Goal: Task Accomplishment & Management: Use online tool/utility

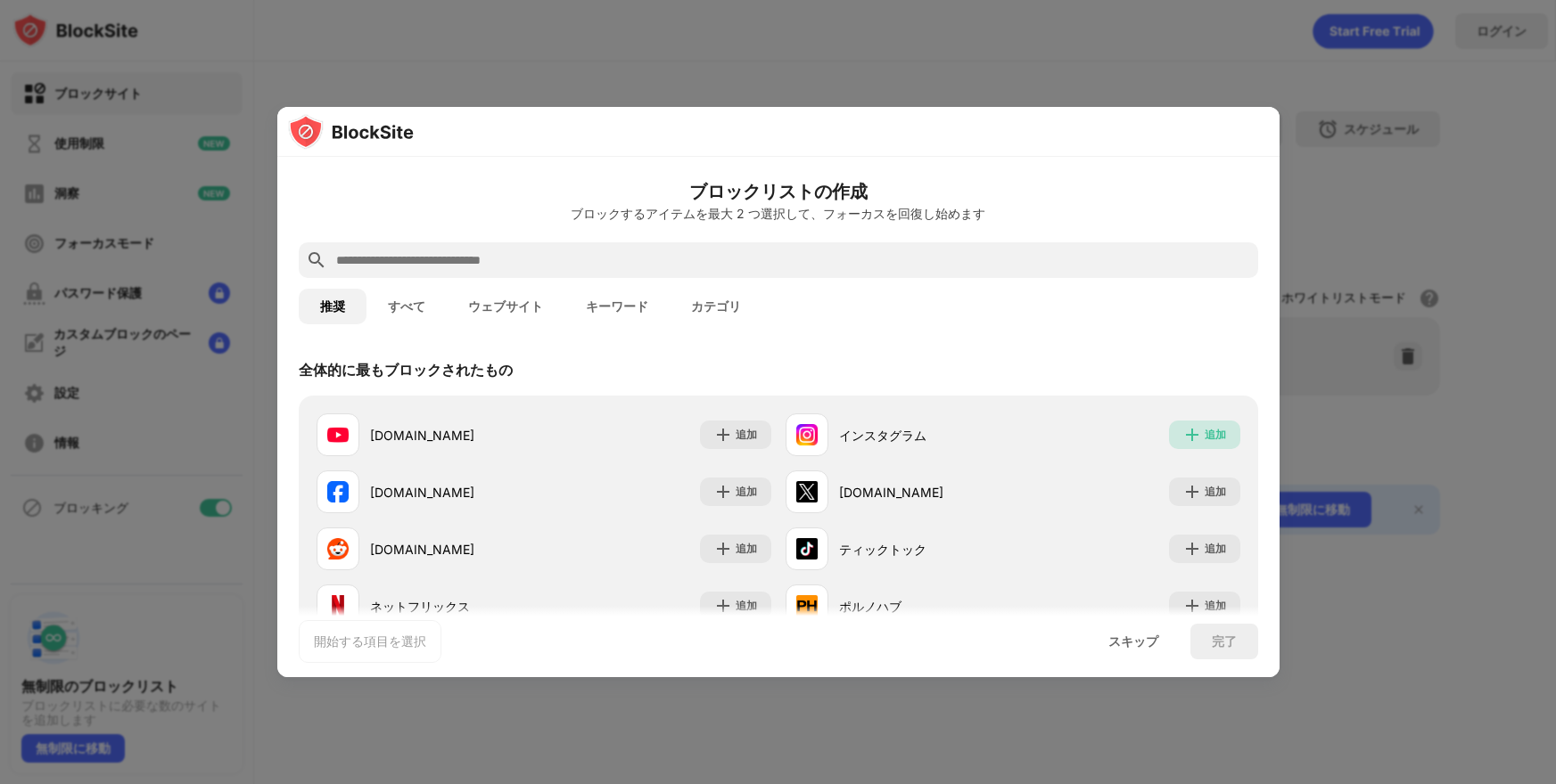
click at [1198, 434] on img at bounding box center [1192, 435] width 18 height 18
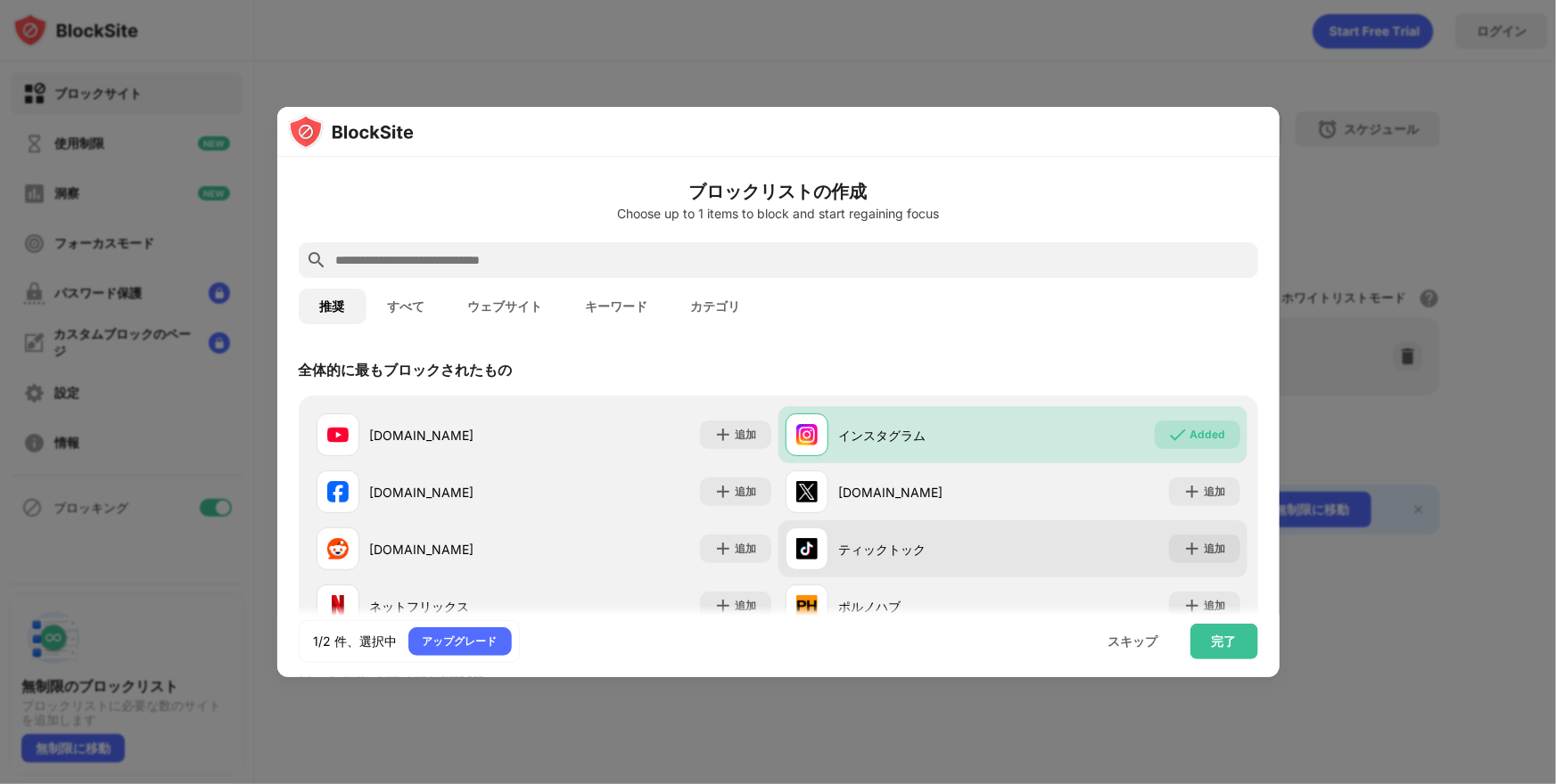
scroll to position [169, 0]
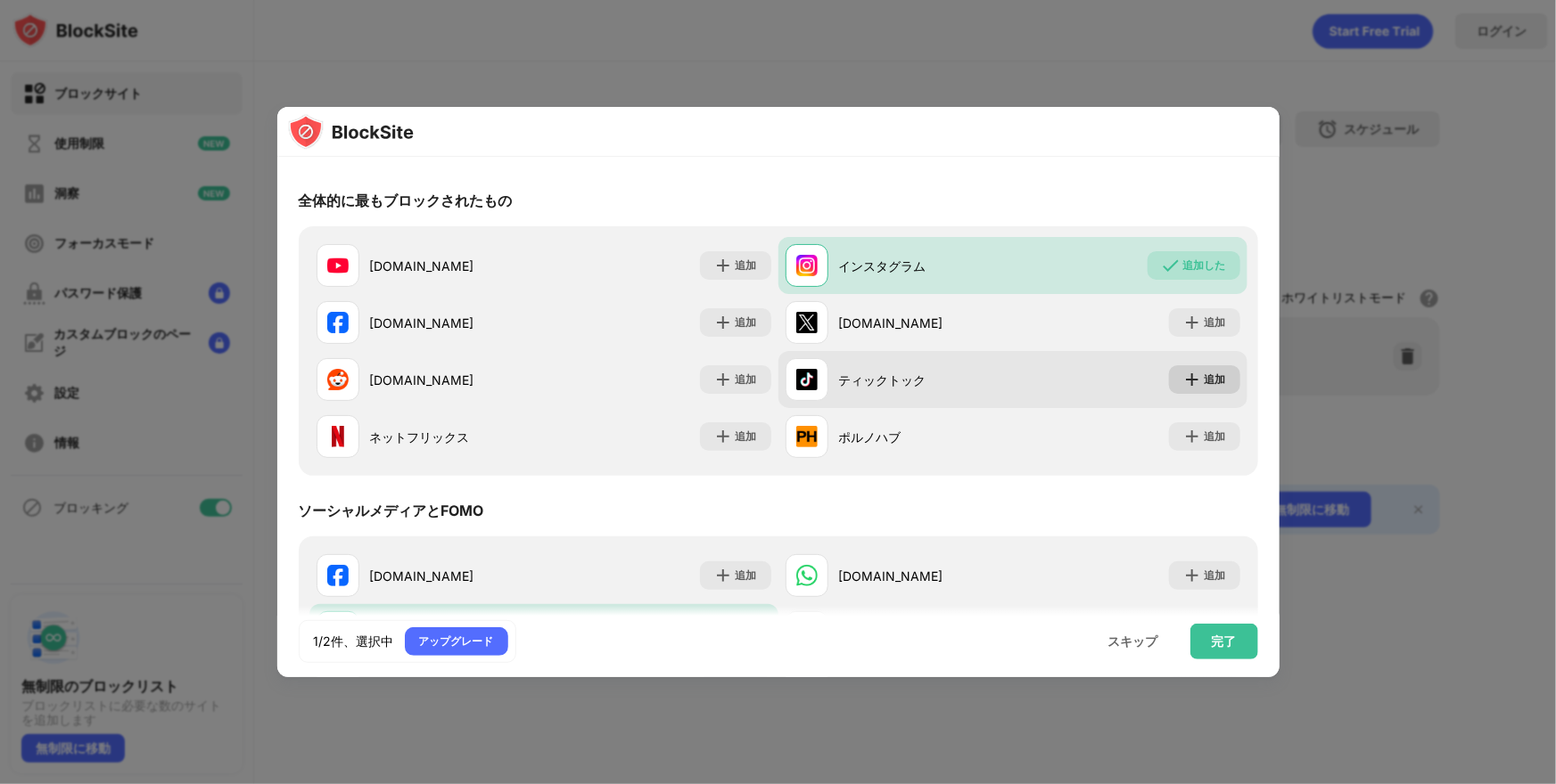
click at [1213, 380] on font "追加" at bounding box center [1215, 379] width 21 height 13
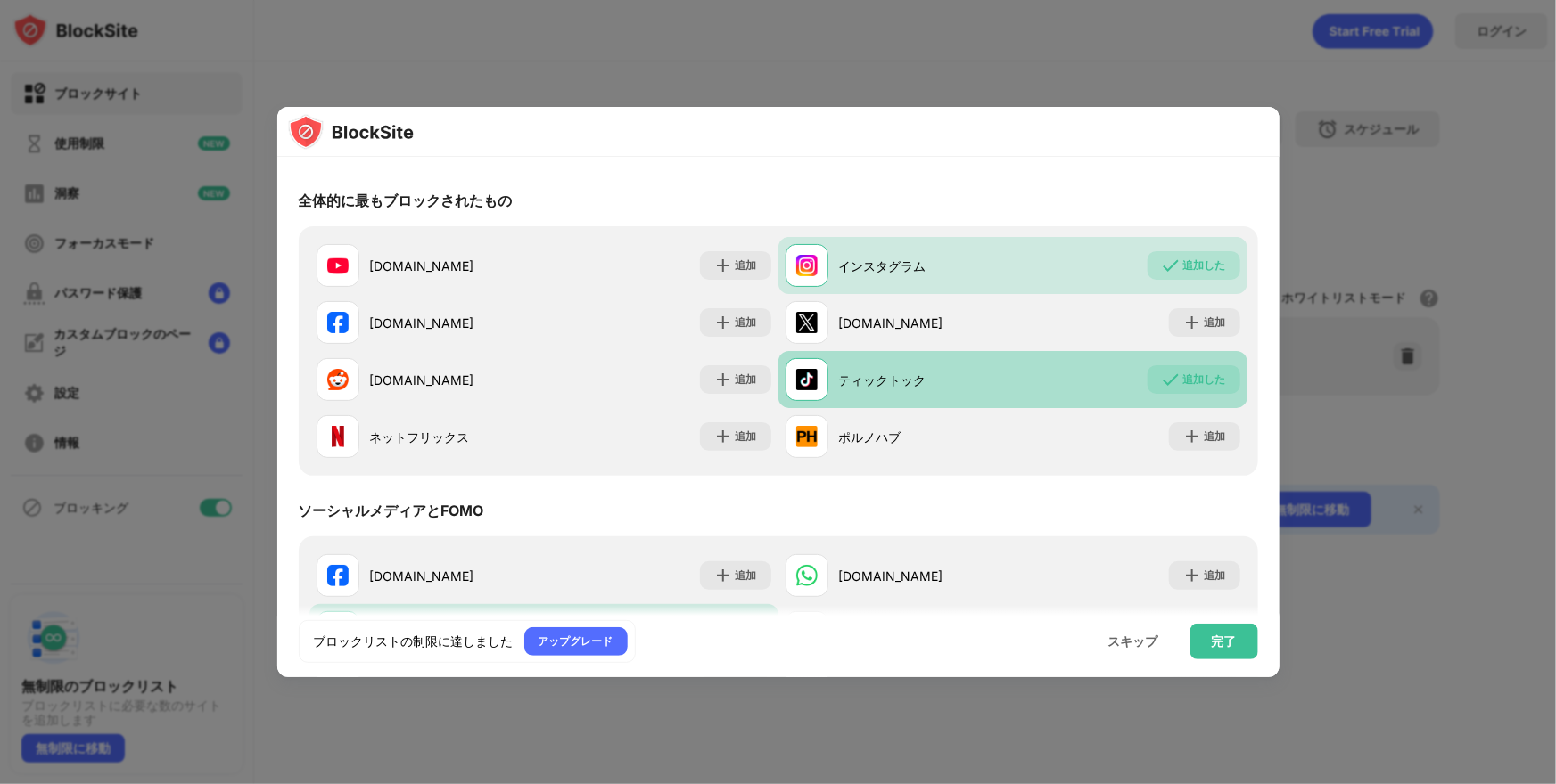
scroll to position [267, 0]
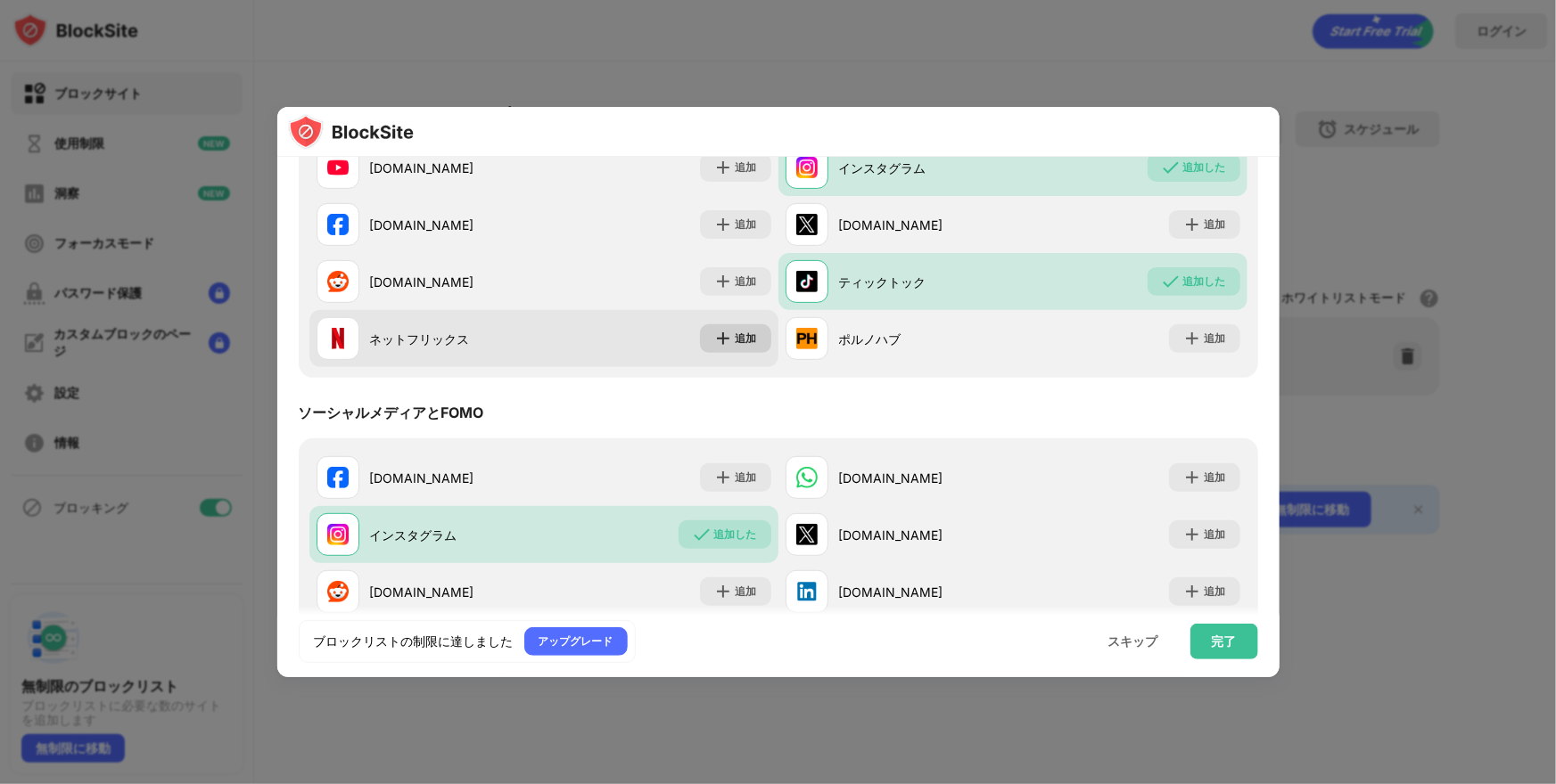
click at [733, 330] on div "追加" at bounding box center [736, 339] width 72 height 29
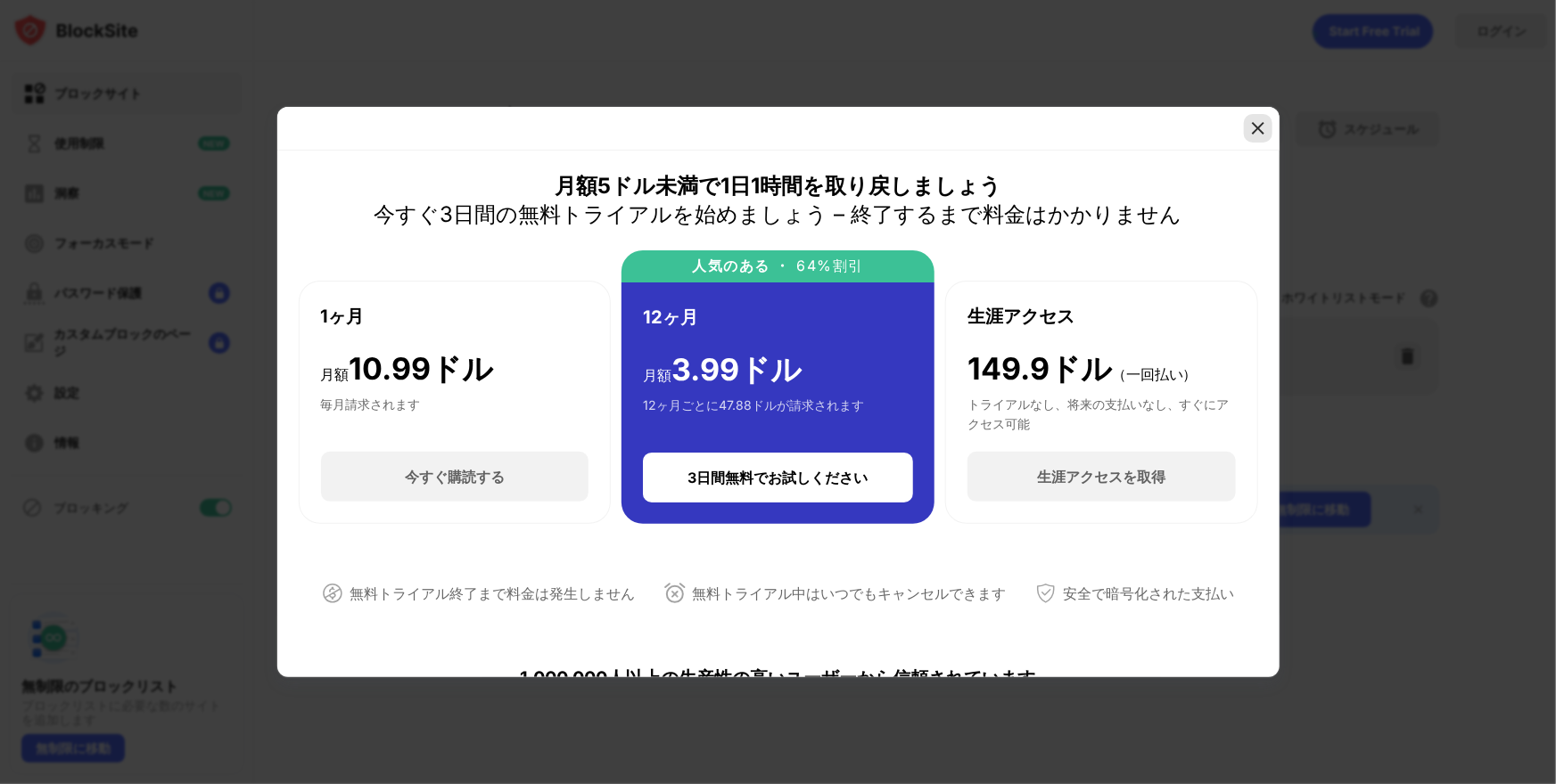
click at [1258, 130] on img at bounding box center [1258, 129] width 18 height 18
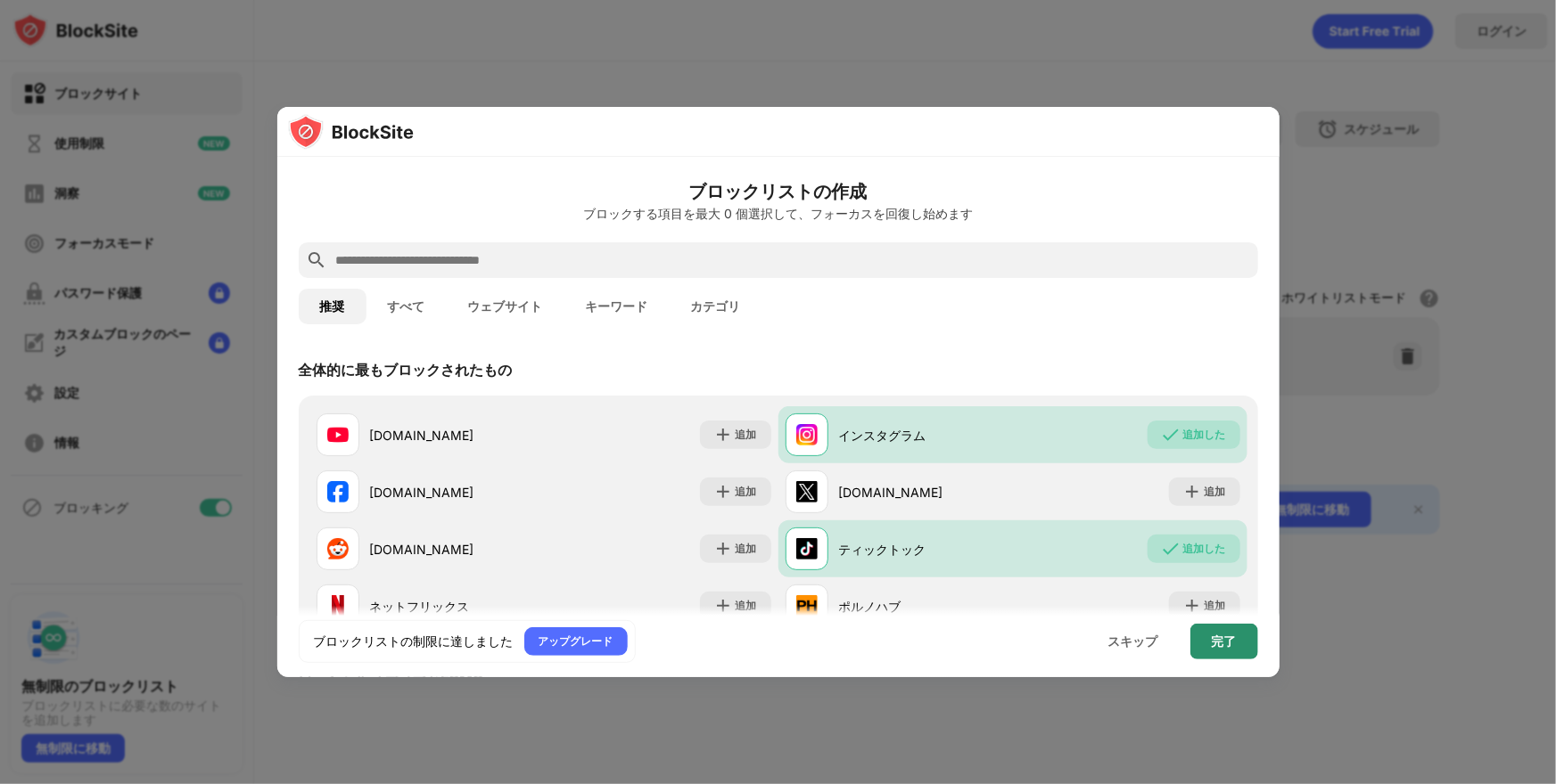
click at [1233, 637] on font "完了" at bounding box center [1224, 641] width 25 height 15
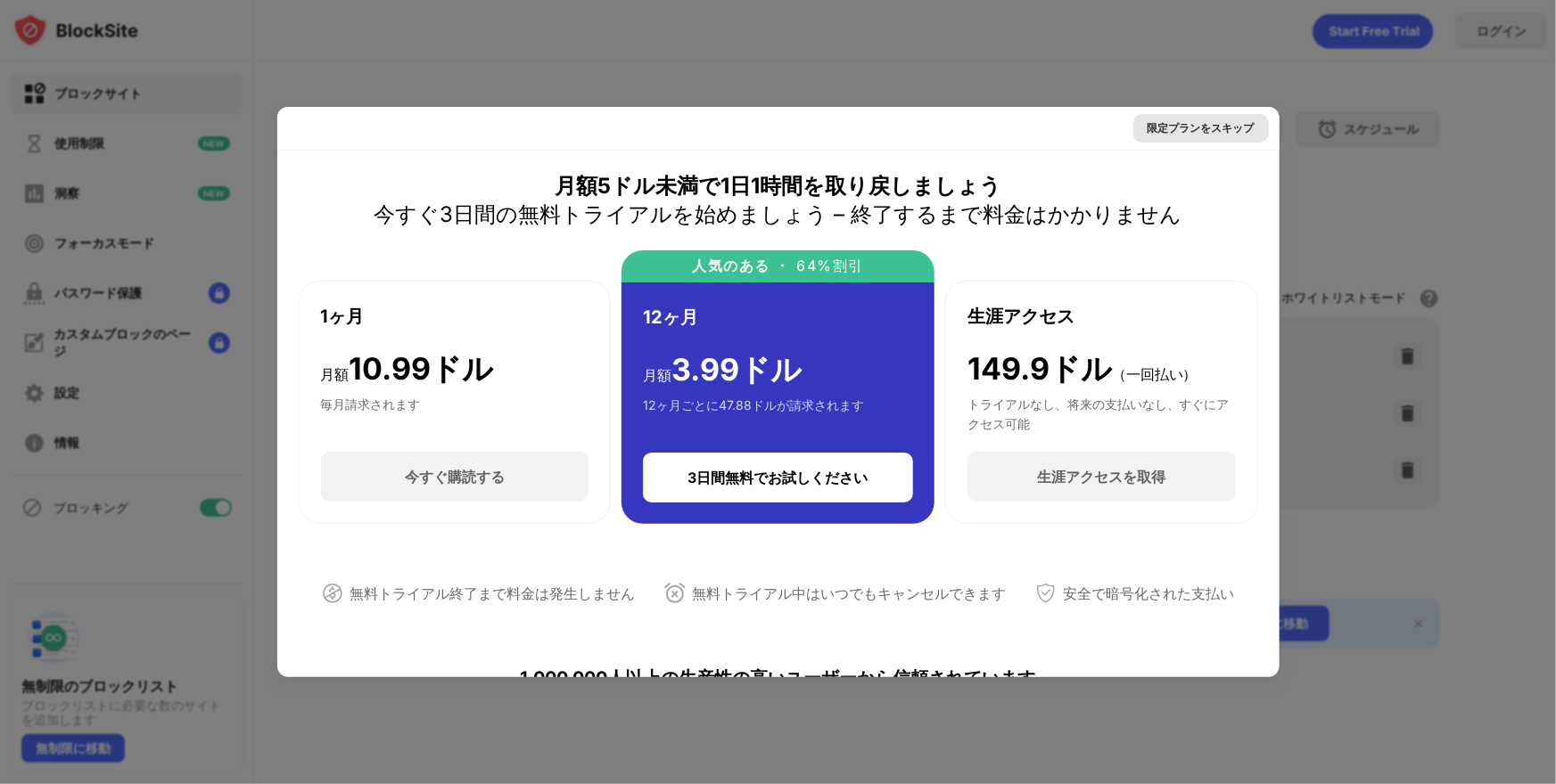
click at [1222, 121] on div "限定プランをスキップ" at bounding box center [1201, 129] width 107 height 18
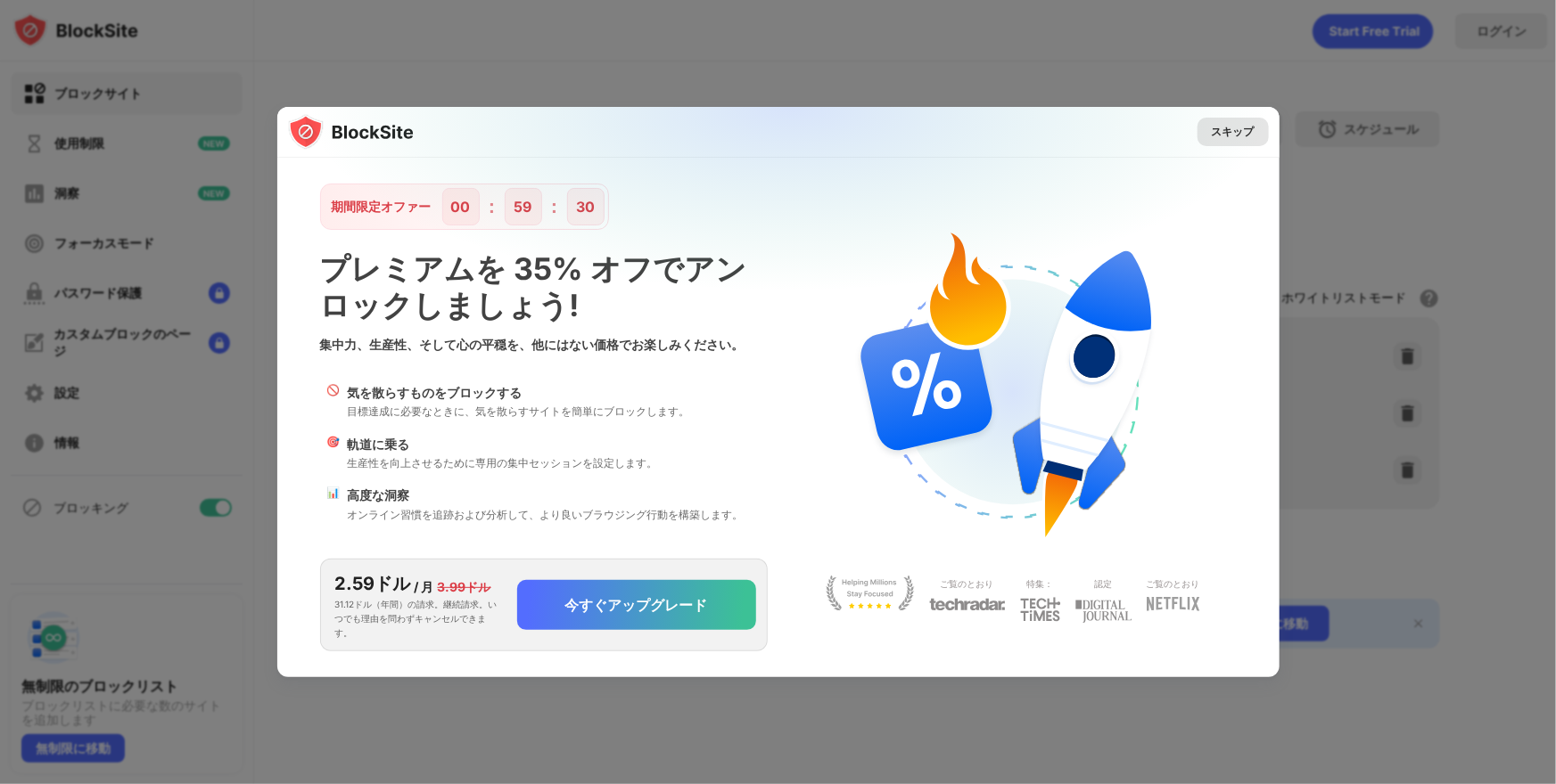
click at [1230, 133] on font "スキップ" at bounding box center [1233, 131] width 43 height 13
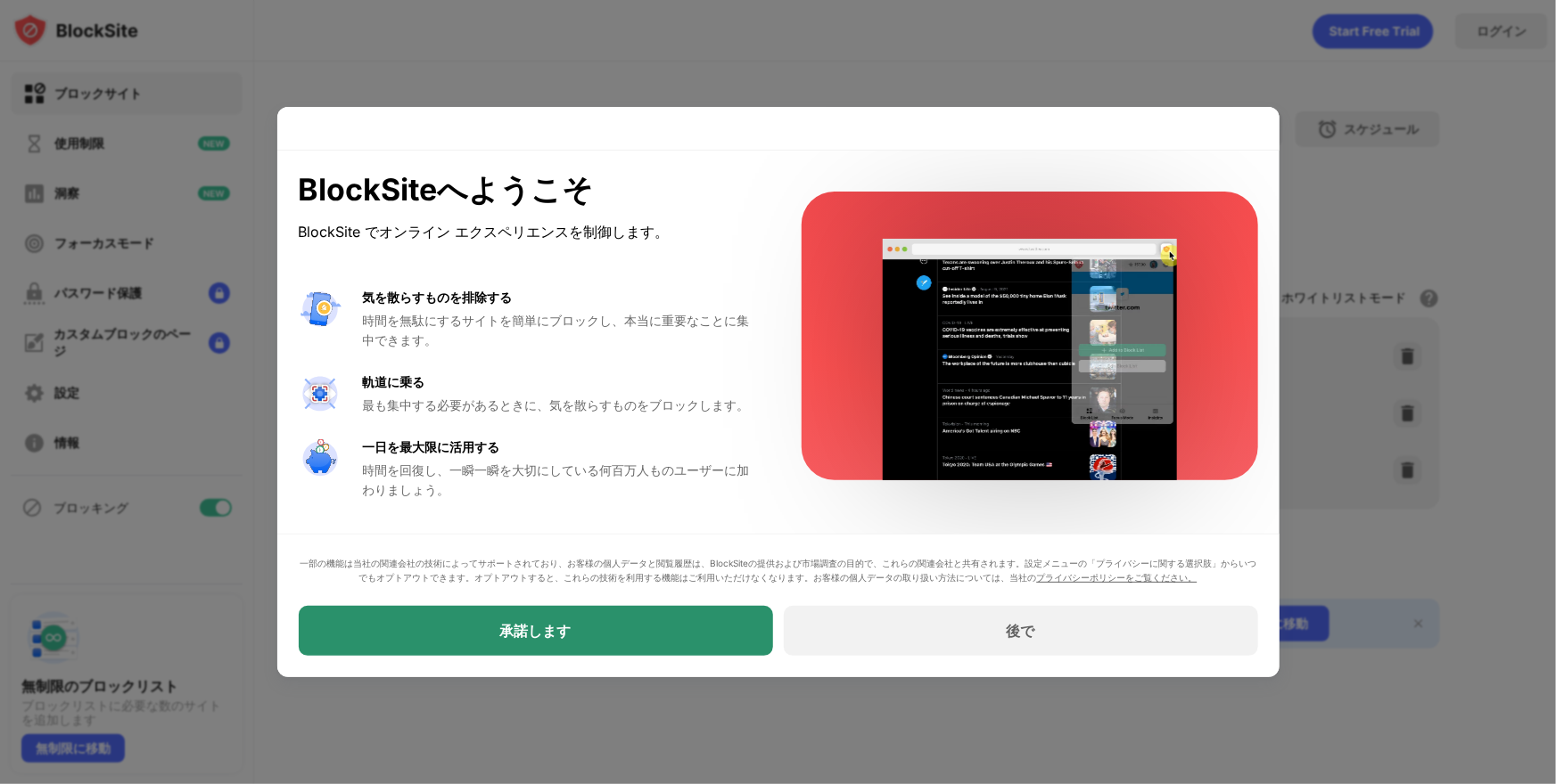
click at [687, 627] on div "承諾します" at bounding box center [536, 631] width 474 height 50
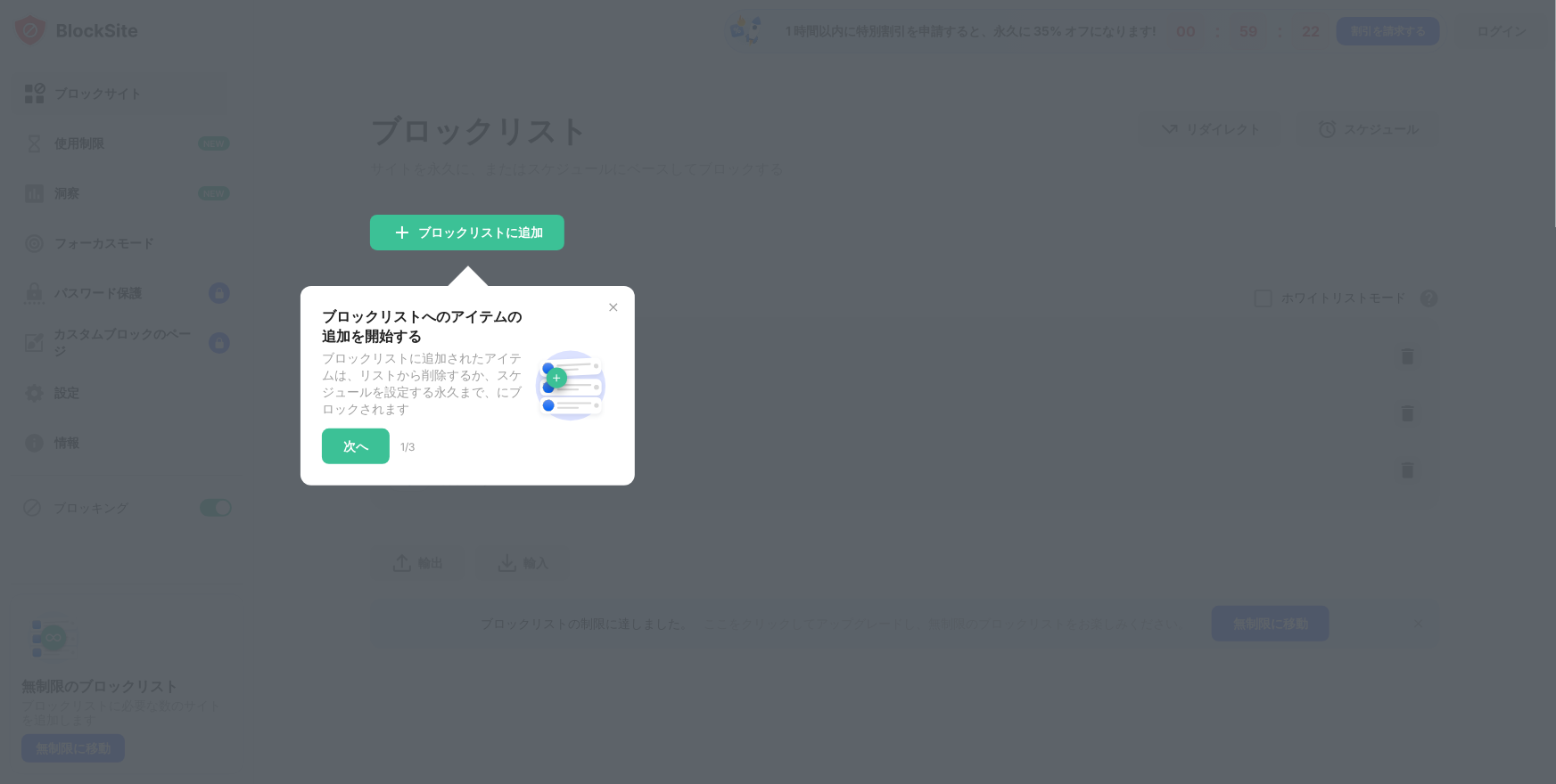
click at [615, 299] on div "ブロックリストへのアイテムの追加を開始する ブロックリストに追加されたアイテムは、リストから削除するか、スケジュールを設定する永久まで、にブロックされます 次…" at bounding box center [468, 385] width 334 height 199
click at [615, 315] on img at bounding box center [613, 308] width 14 height 14
